Goal: Information Seeking & Learning: Learn about a topic

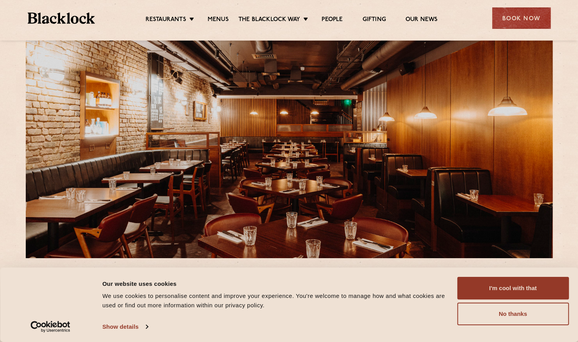
scroll to position [23, 0]
click at [508, 319] on button "No thanks" at bounding box center [513, 314] width 112 height 23
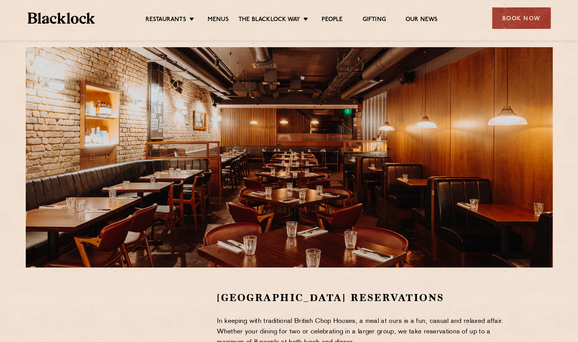
scroll to position [0, 0]
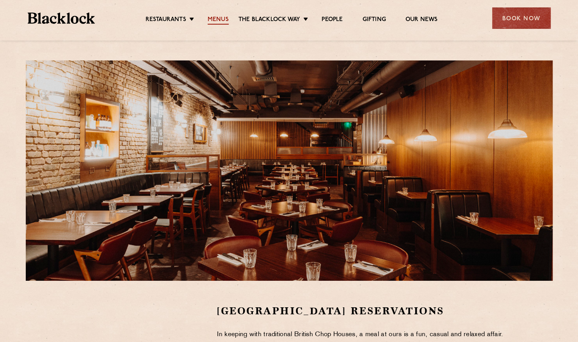
click at [211, 20] on link "Menus" at bounding box center [218, 20] width 21 height 9
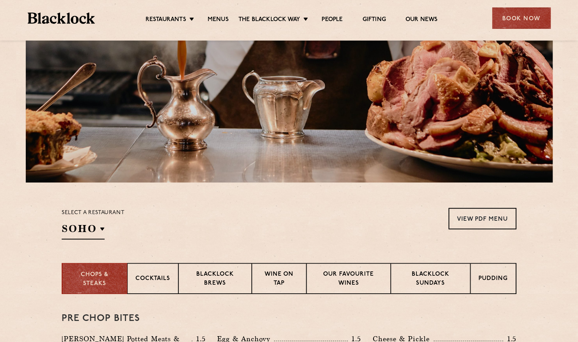
scroll to position [102, 0]
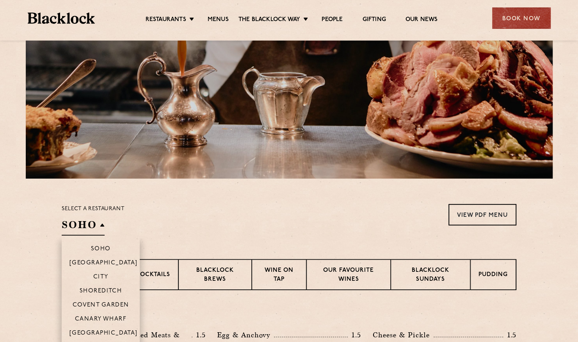
click at [102, 225] on h2 "SOHO" at bounding box center [83, 227] width 43 height 18
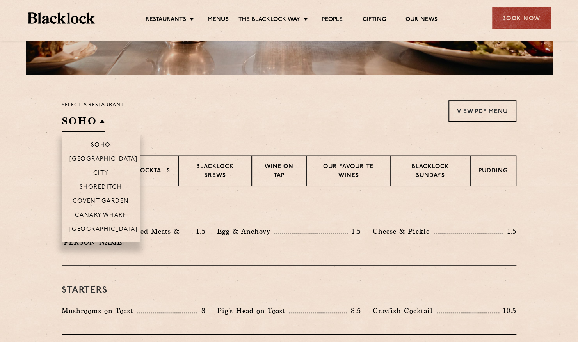
scroll to position [207, 0]
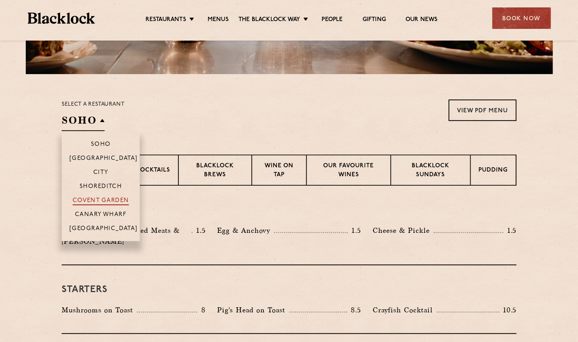
click at [86, 201] on p "Covent Garden" at bounding box center [101, 202] width 57 height 8
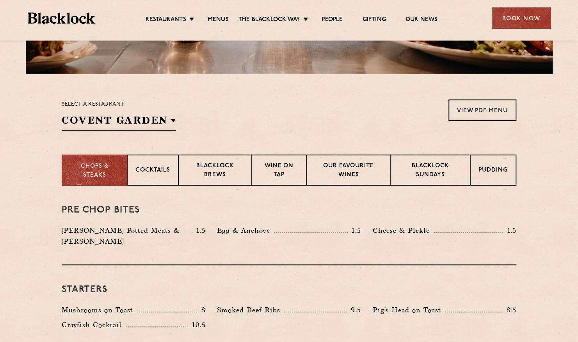
click at [41, 175] on section "Chops & Steaks Cocktails [PERSON_NAME] Brews Wine on Tap Our favourite wines [P…" at bounding box center [289, 170] width 578 height 31
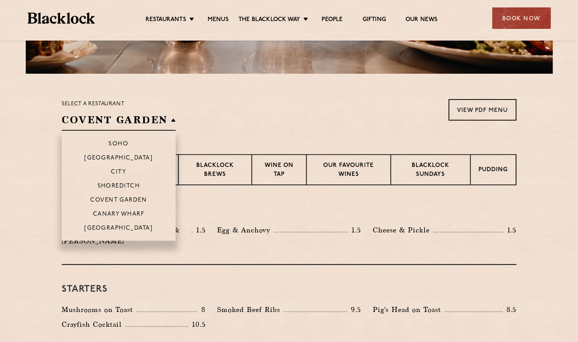
click at [86, 124] on h2 "Covent Garden" at bounding box center [119, 122] width 114 height 18
click at [111, 143] on p "Soho" at bounding box center [119, 145] width 20 height 8
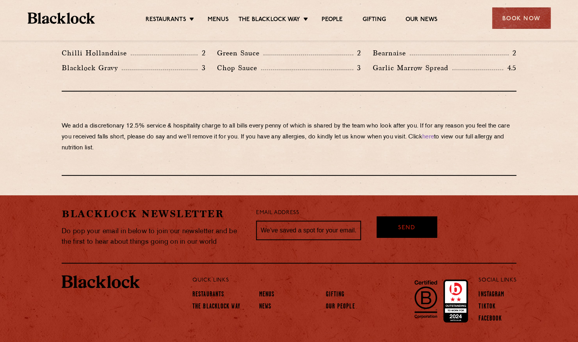
scroll to position [1341, 0]
